Goal: Information Seeking & Learning: Learn about a topic

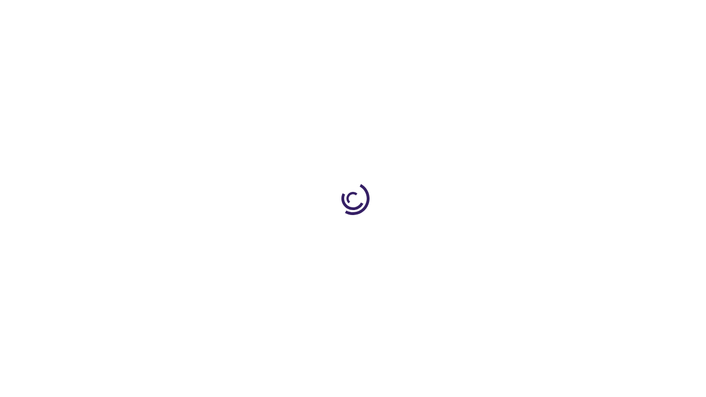
scroll to position [985, 0]
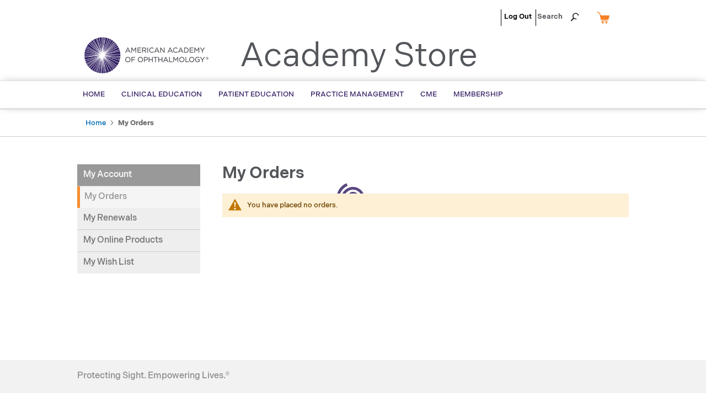
scroll to position [142, 0]
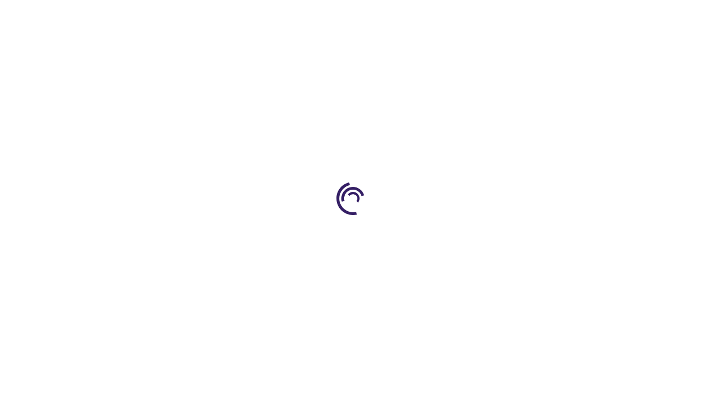
scroll to position [886, 0]
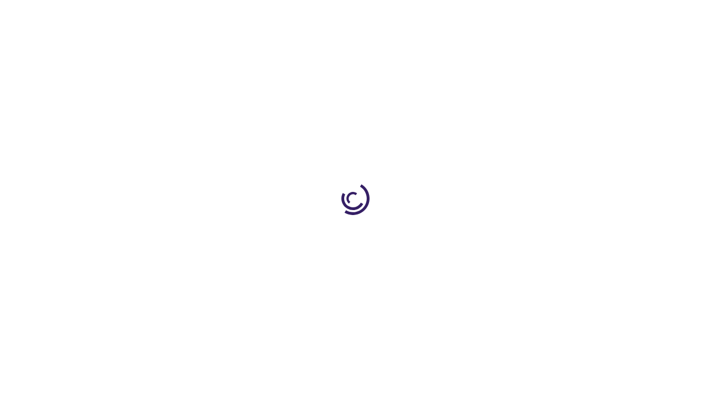
scroll to position [1595, 0]
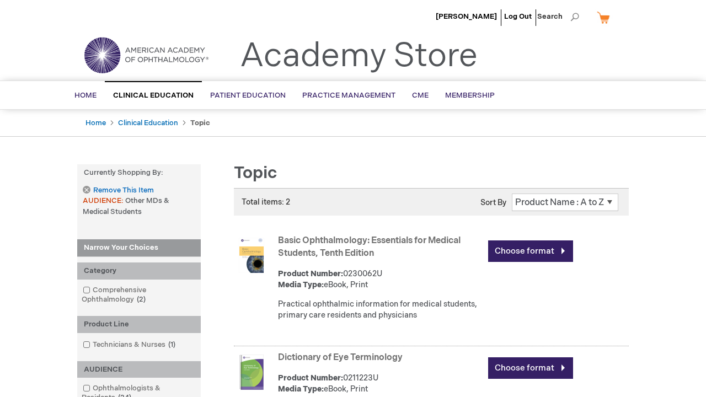
scroll to position [414, 0]
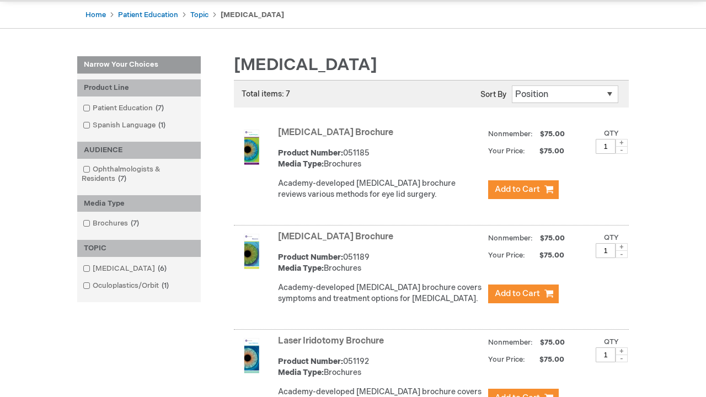
scroll to position [759, 0]
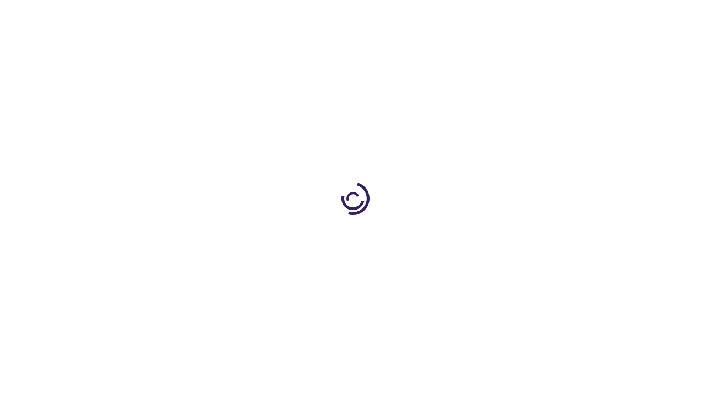
scroll to position [1353, 0]
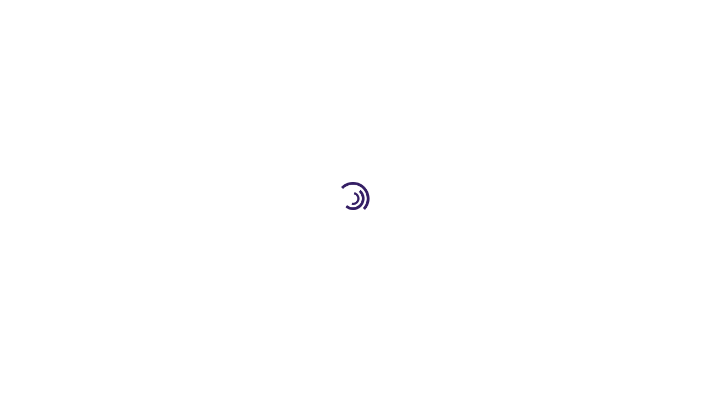
scroll to position [1626, 0]
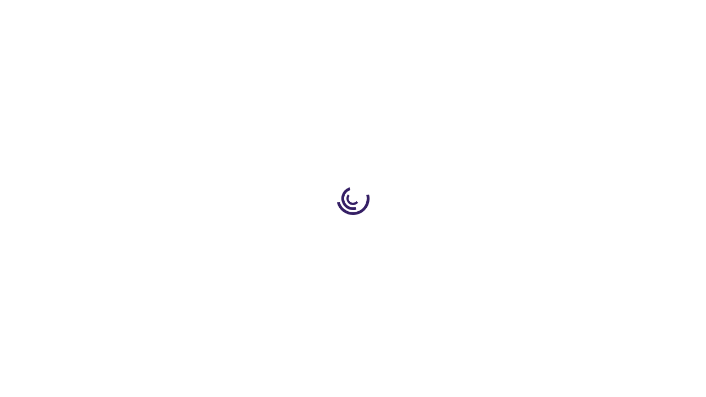
scroll to position [550, 0]
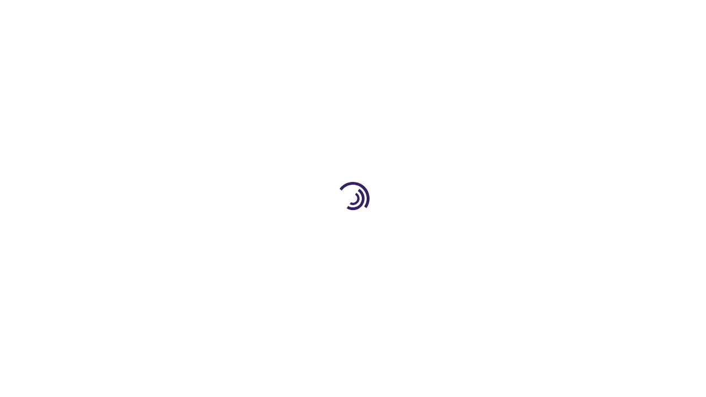
scroll to position [1022, 0]
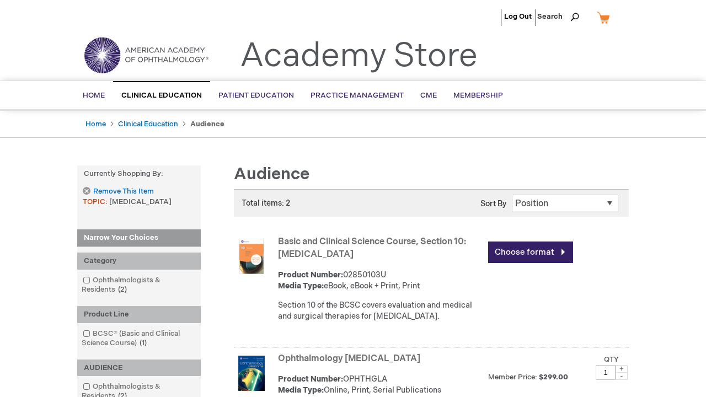
scroll to position [1649, 0]
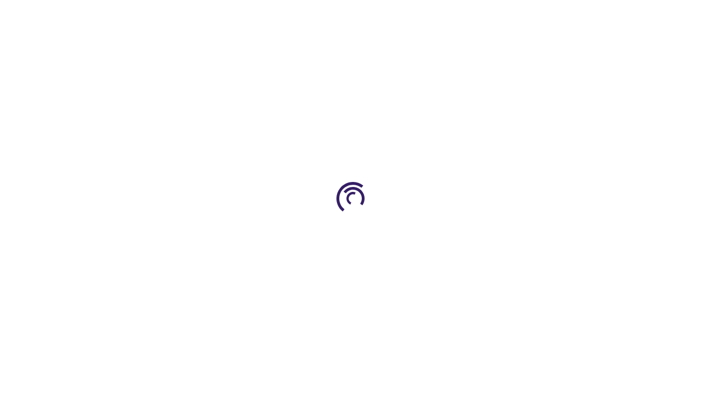
scroll to position [136, 0]
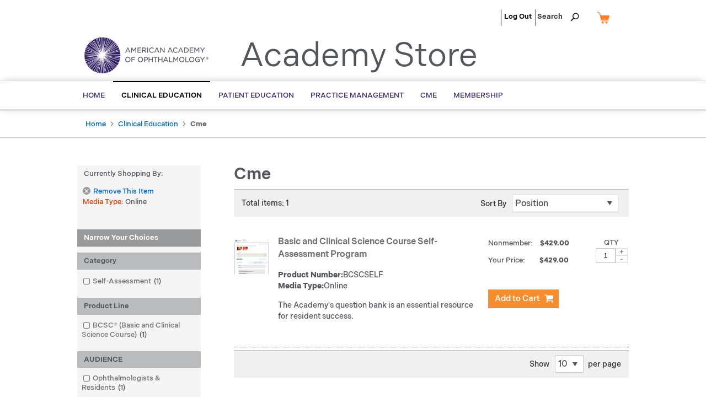
scroll to position [262, 0]
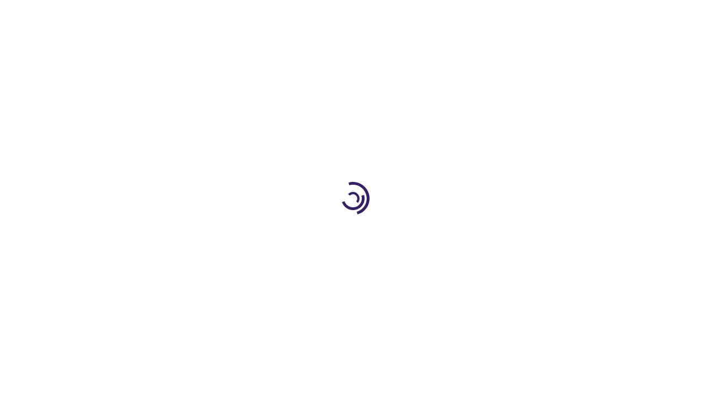
scroll to position [2044, 0]
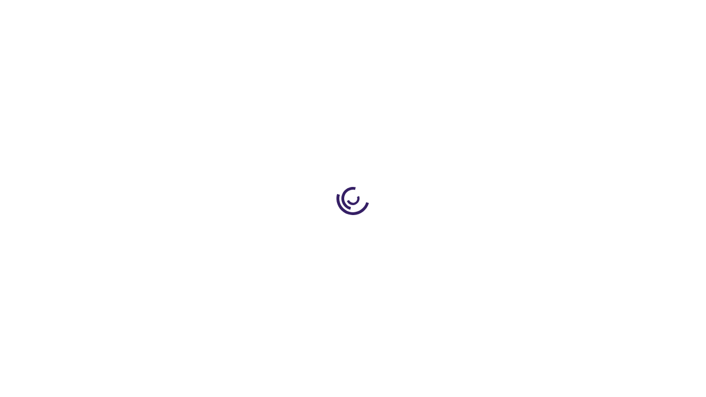
scroll to position [2620, 0]
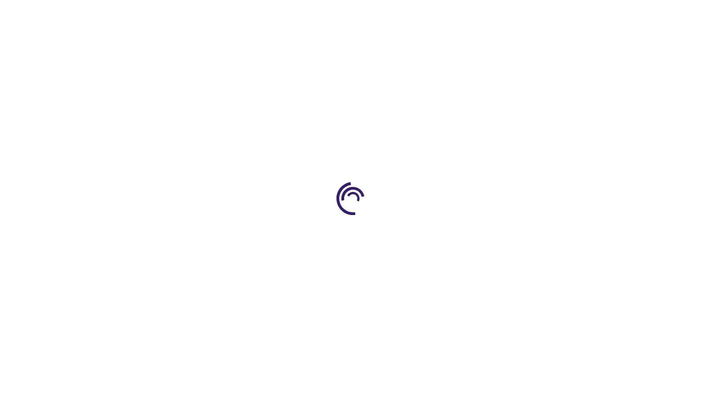
scroll to position [1434, 0]
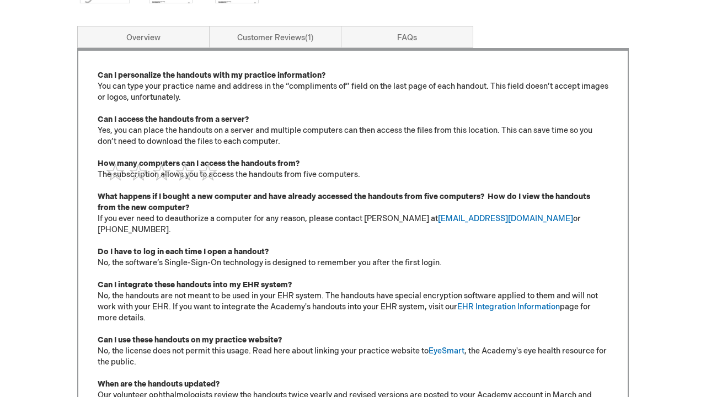
scroll to position [802, 0]
